Goal: Task Accomplishment & Management: Use online tool/utility

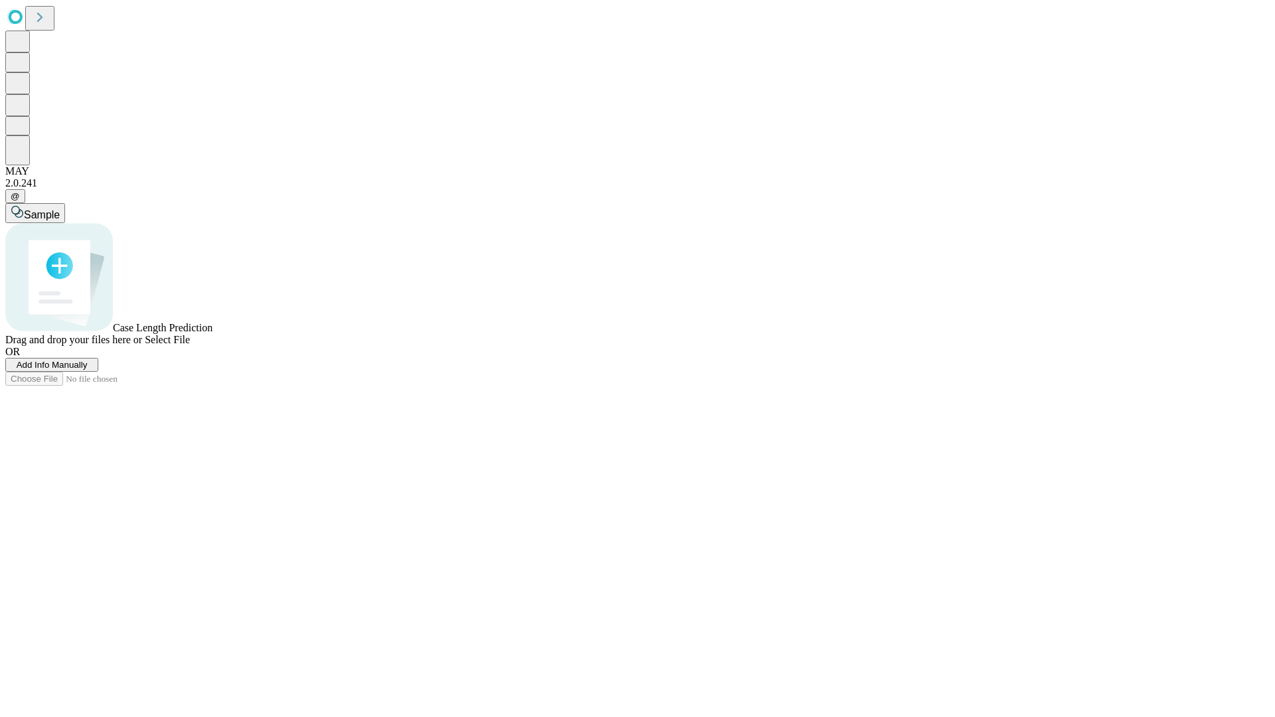
click at [88, 370] on span "Add Info Manually" at bounding box center [52, 365] width 71 height 10
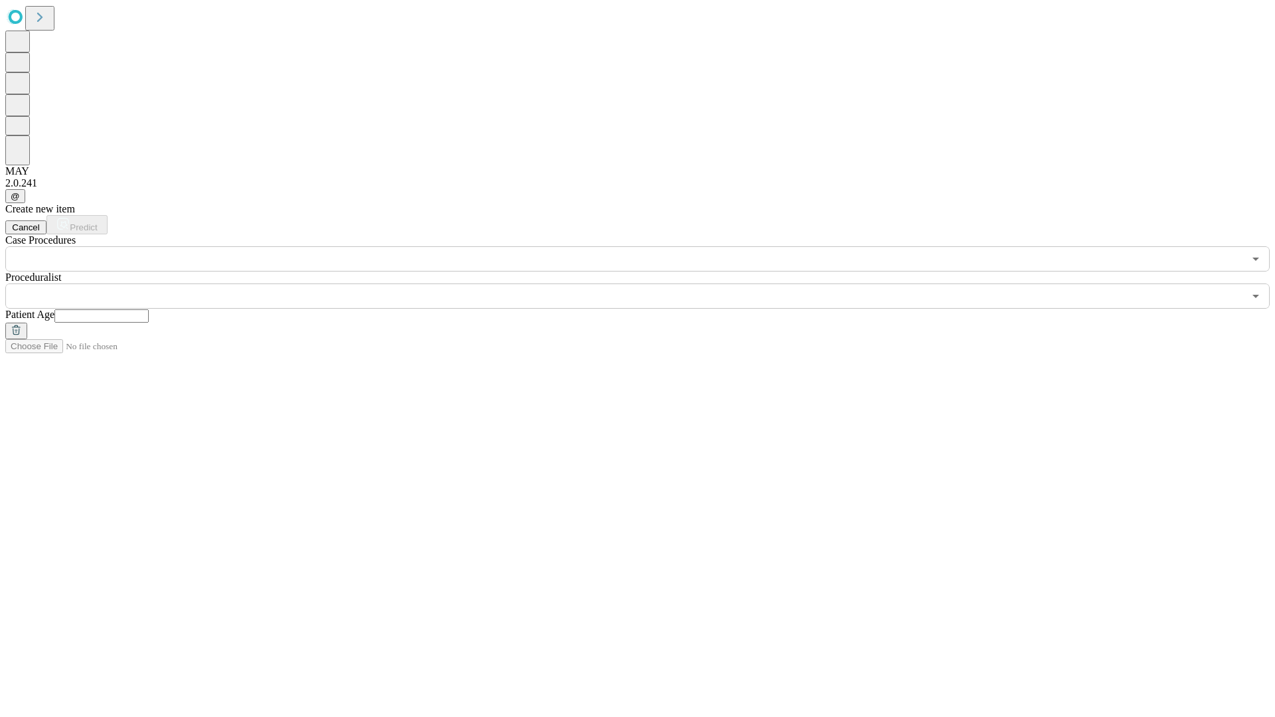
click at [149, 309] on input "text" at bounding box center [101, 315] width 94 height 13
type input "**"
click at [647, 284] on input "text" at bounding box center [624, 296] width 1239 height 25
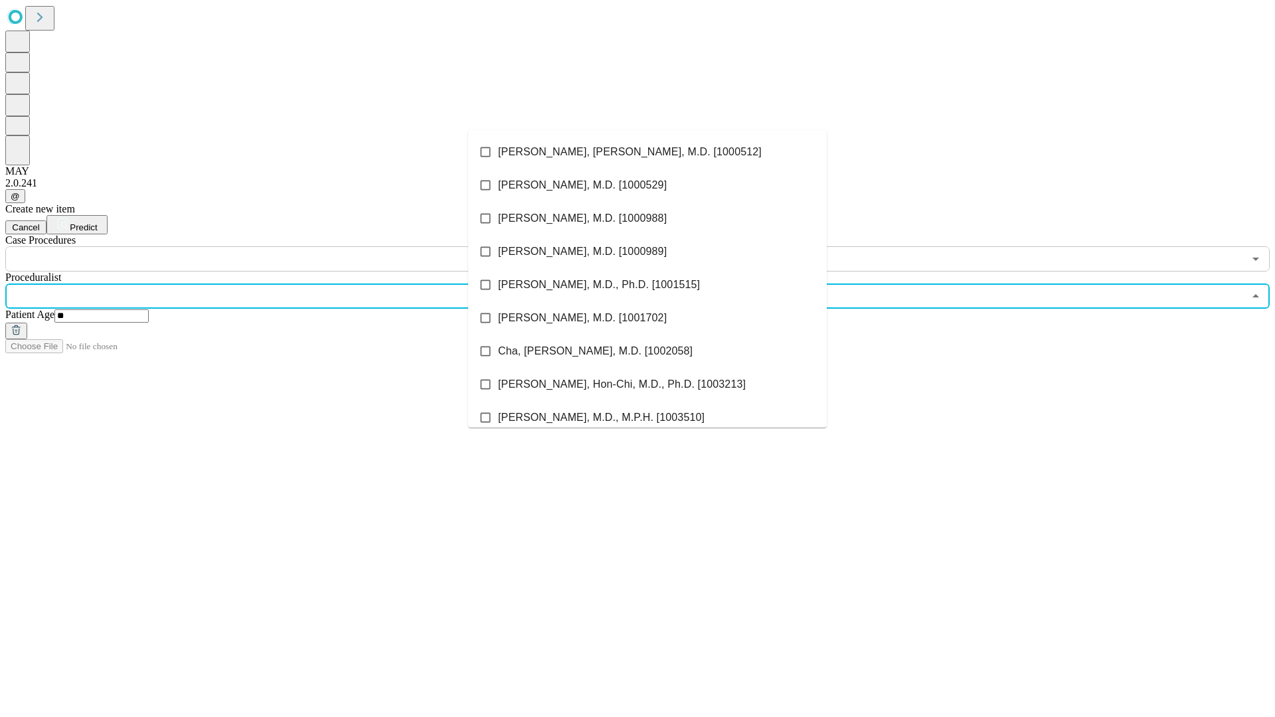
click at [648, 152] on li "[PERSON_NAME], [PERSON_NAME], M.D. [1000512]" at bounding box center [647, 151] width 359 height 33
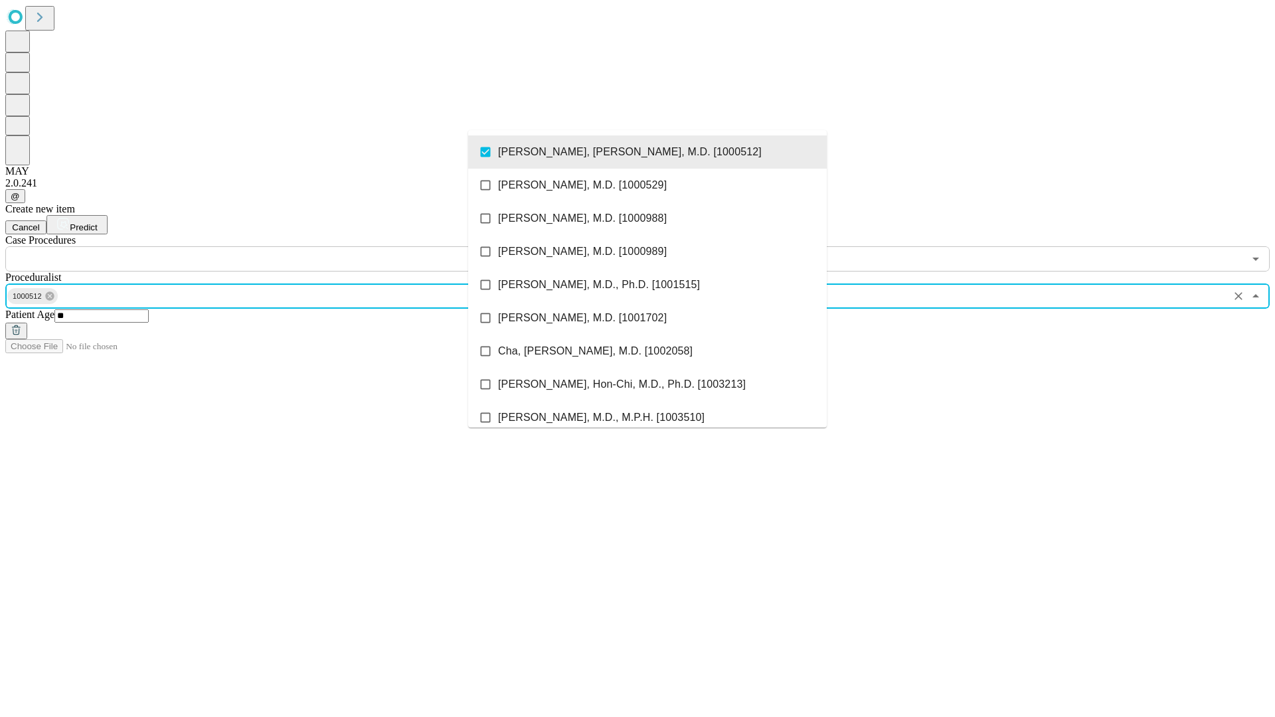
click at [279, 246] on input "text" at bounding box center [624, 258] width 1239 height 25
